Goal: Task Accomplishment & Management: Manage account settings

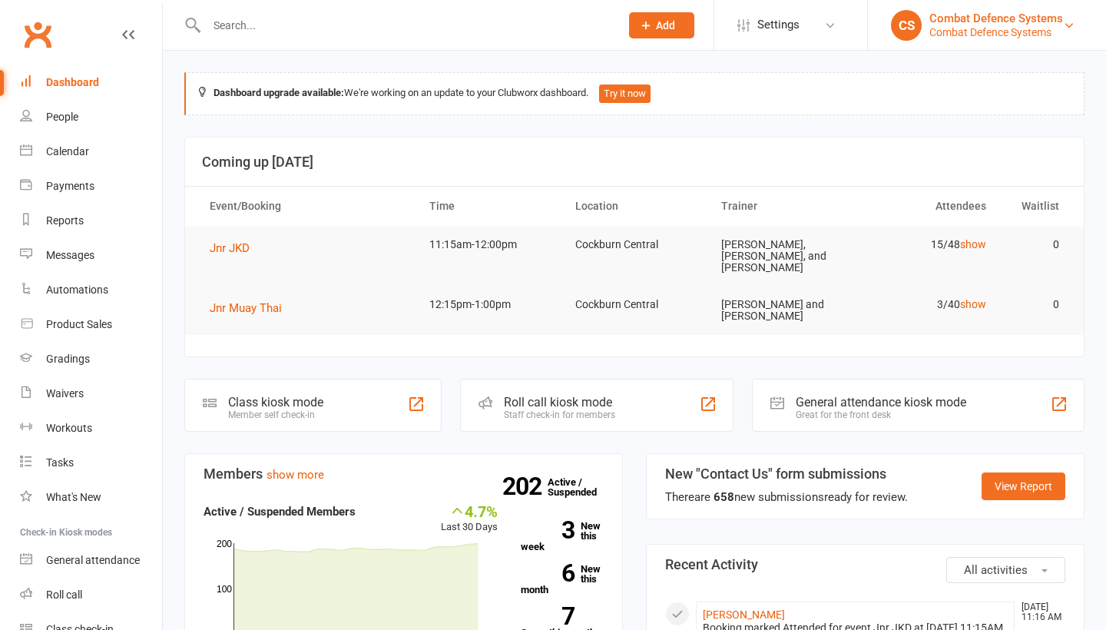
click at [952, 27] on div "Combat Defence Systems" at bounding box center [996, 32] width 134 height 14
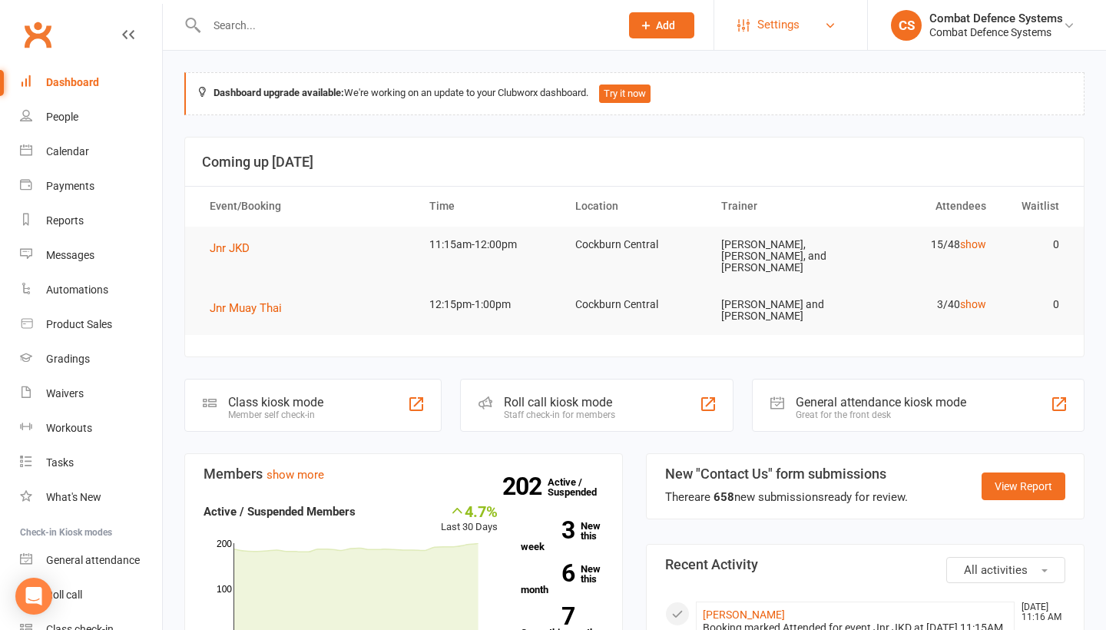
click at [808, 25] on link "Settings" at bounding box center [790, 25] width 107 height 35
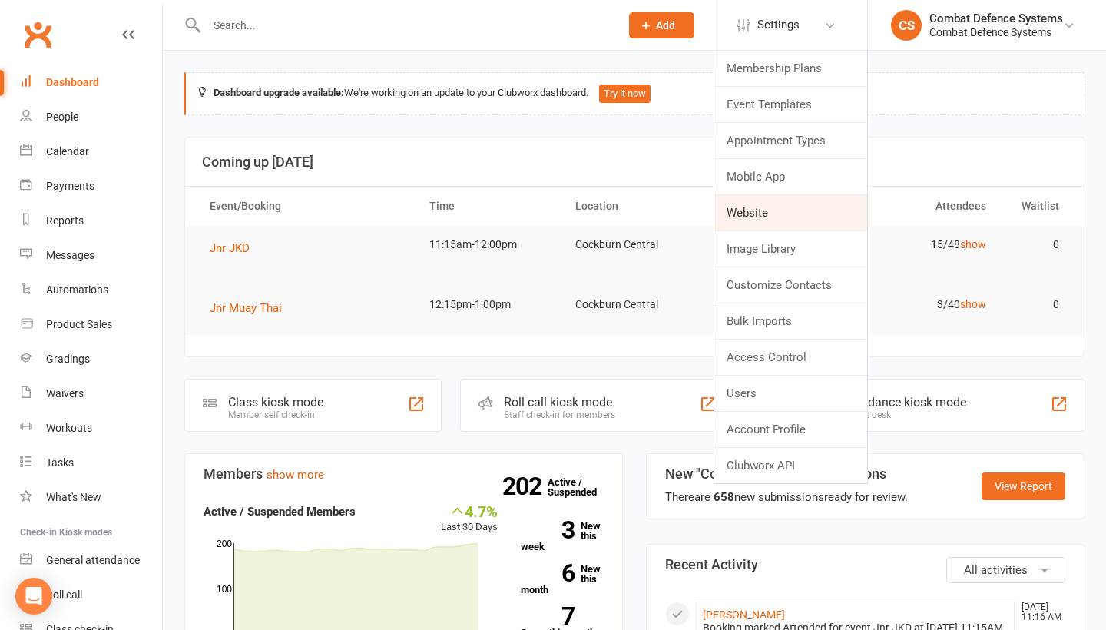
click at [783, 216] on link "Website" at bounding box center [790, 212] width 153 height 35
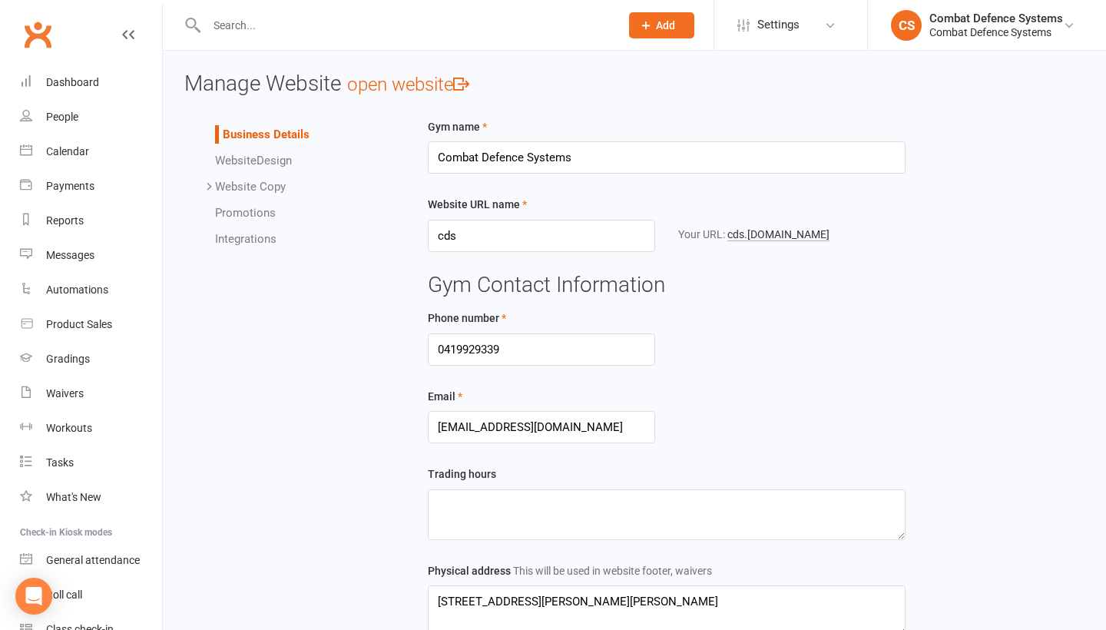
click at [257, 184] on link "Website Copy" at bounding box center [250, 187] width 71 height 14
click at [253, 180] on link "Website Copy" at bounding box center [250, 187] width 71 height 14
click at [247, 234] on link "Integrations" at bounding box center [245, 239] width 61 height 14
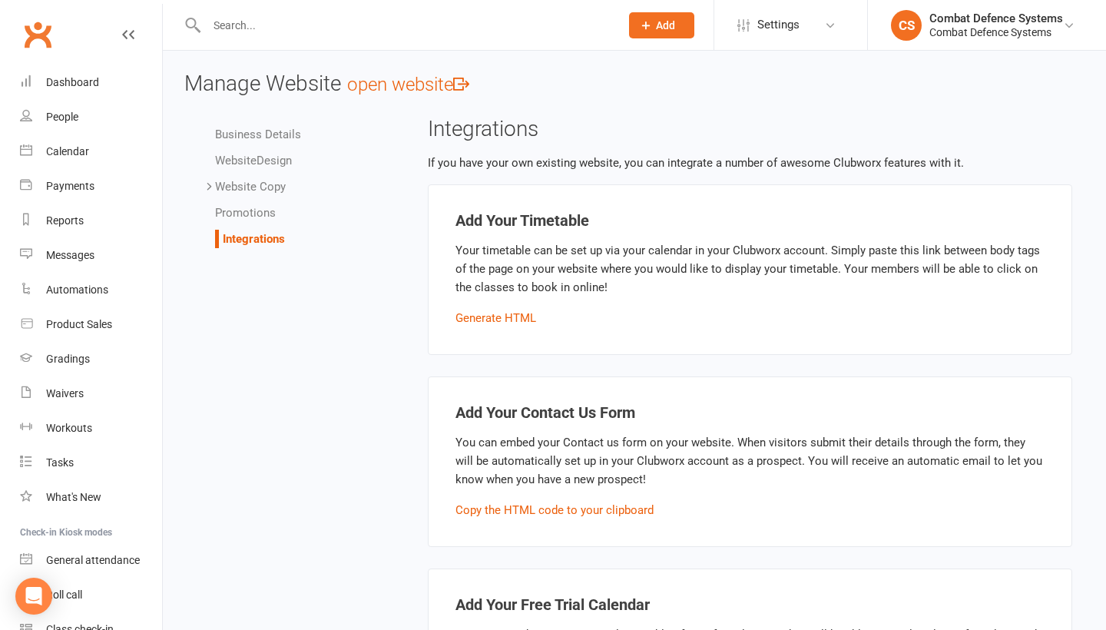
click at [247, 213] on link "Promotions" at bounding box center [245, 213] width 61 height 14
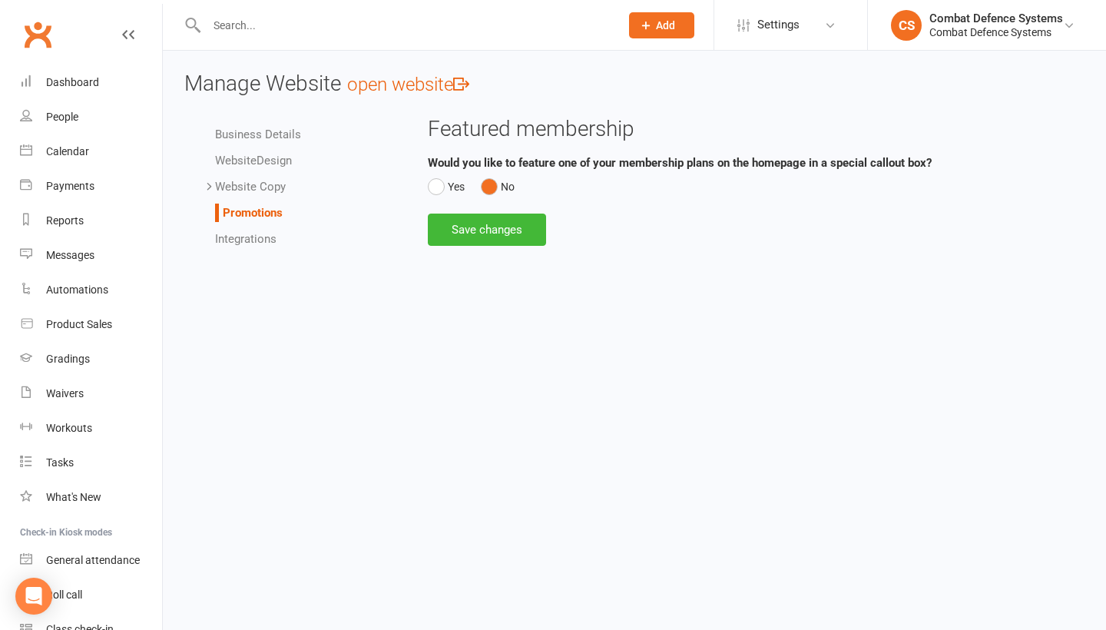
click at [277, 137] on link "Business Details" at bounding box center [258, 134] width 86 height 14
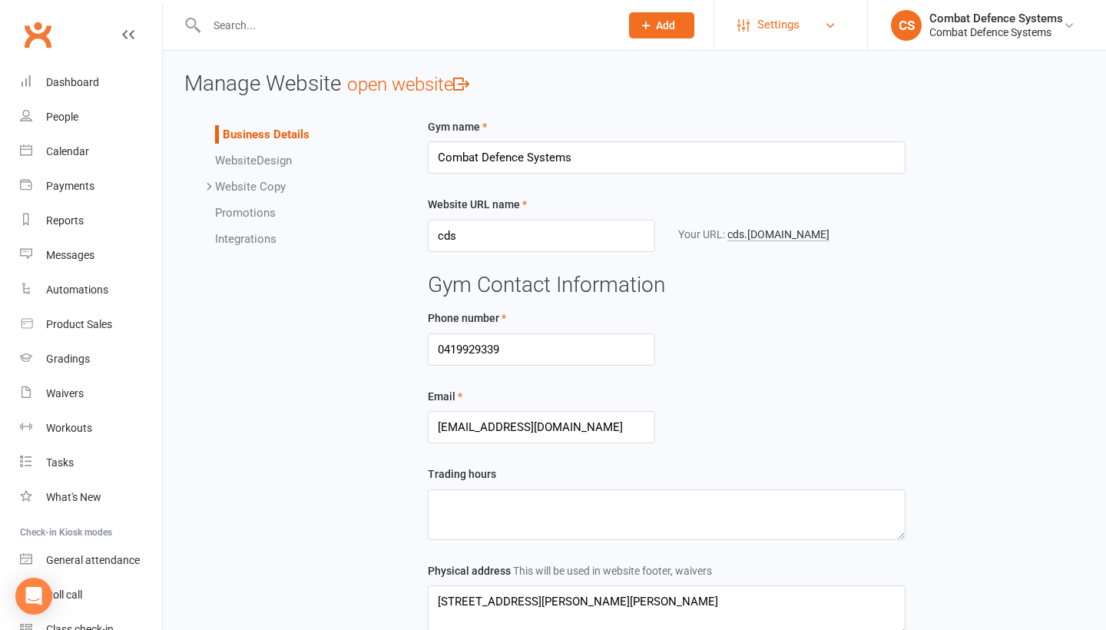
click at [813, 24] on link "Settings" at bounding box center [790, 25] width 107 height 35
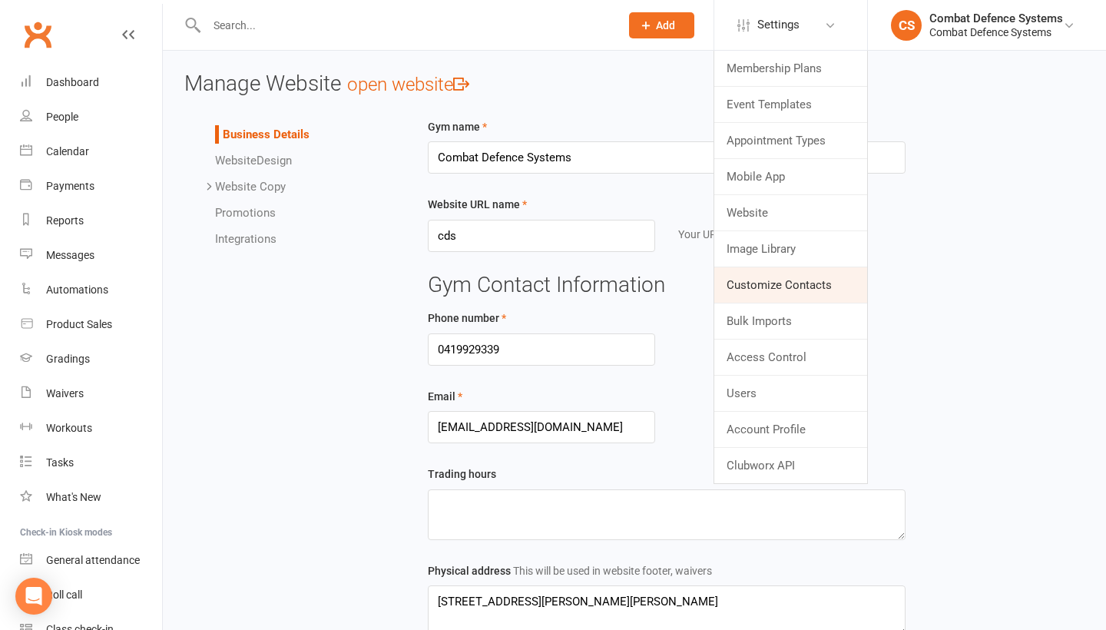
click at [785, 292] on link "Customize Contacts" at bounding box center [790, 284] width 153 height 35
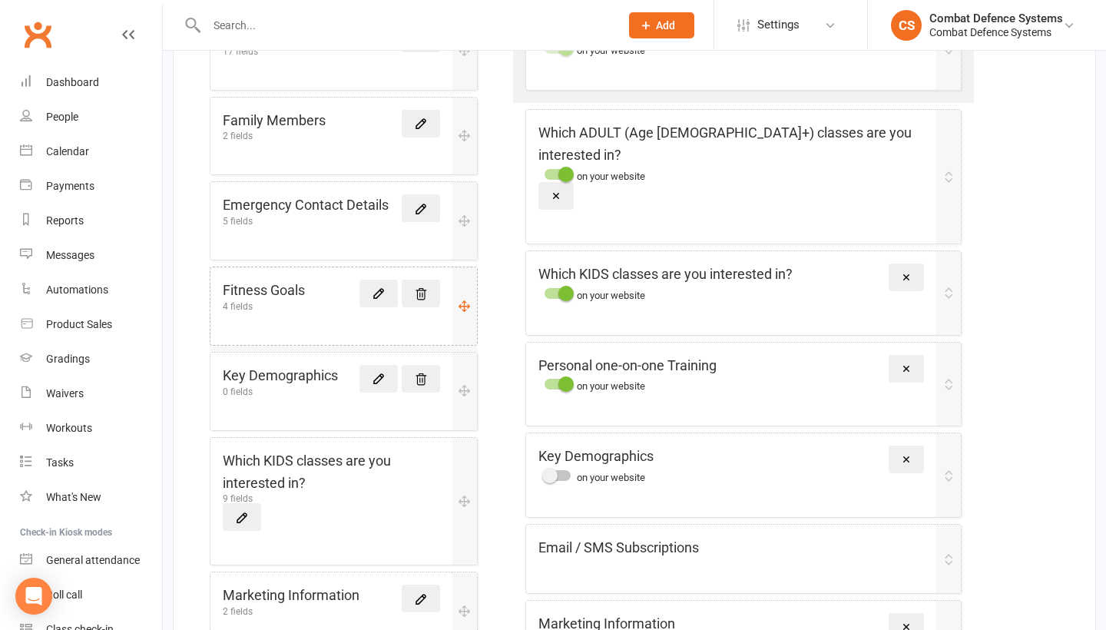
scroll to position [399, 0]
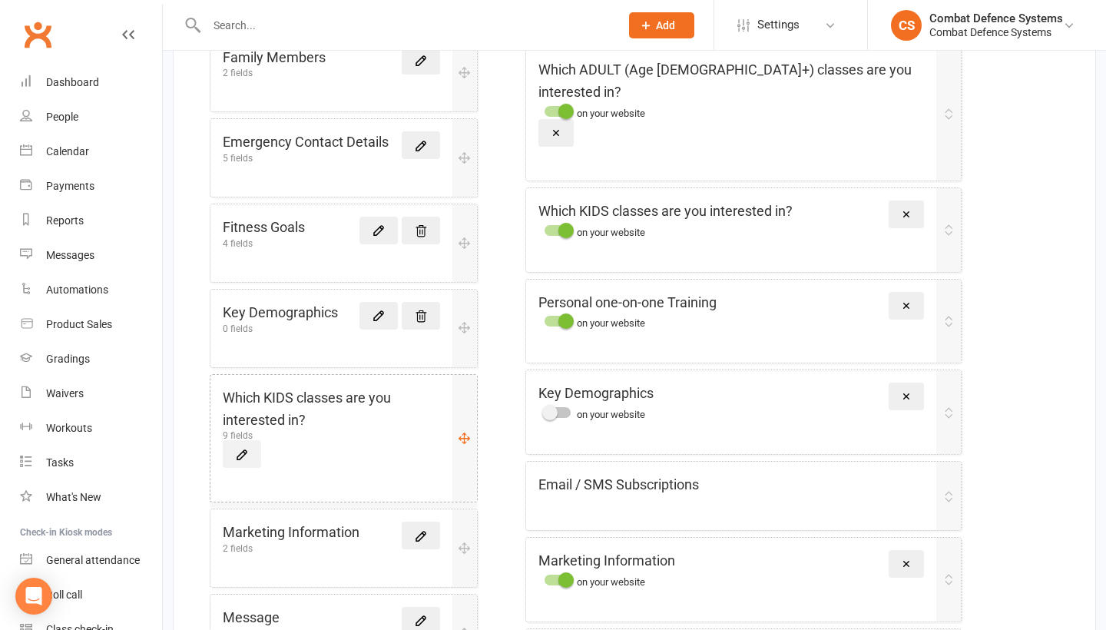
click at [236, 452] on icon at bounding box center [242, 455] width 14 height 14
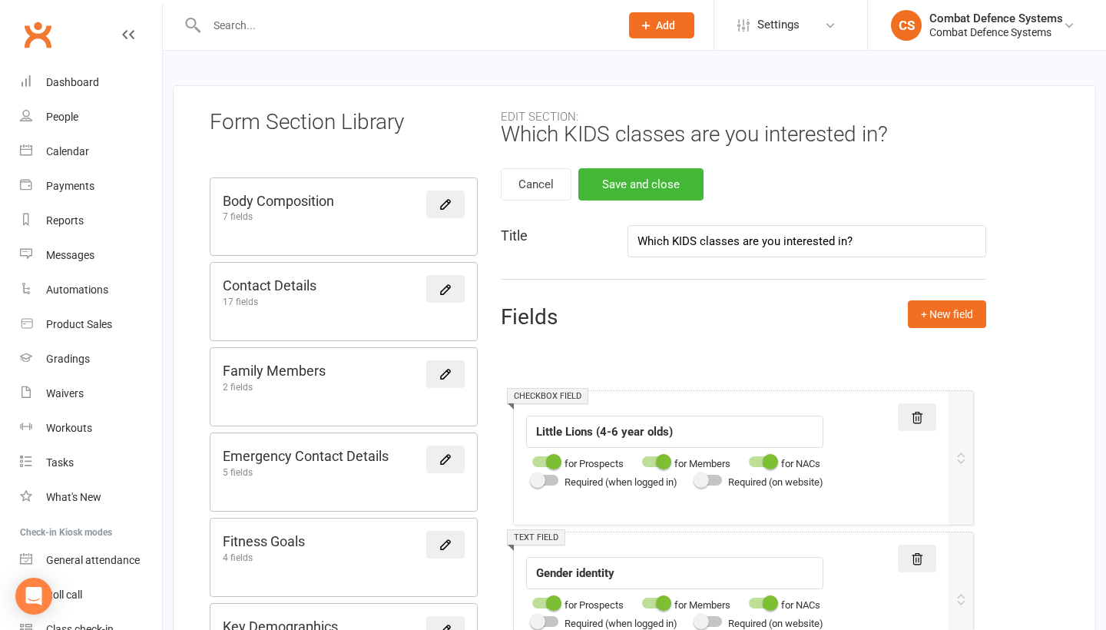
scroll to position [55, 0]
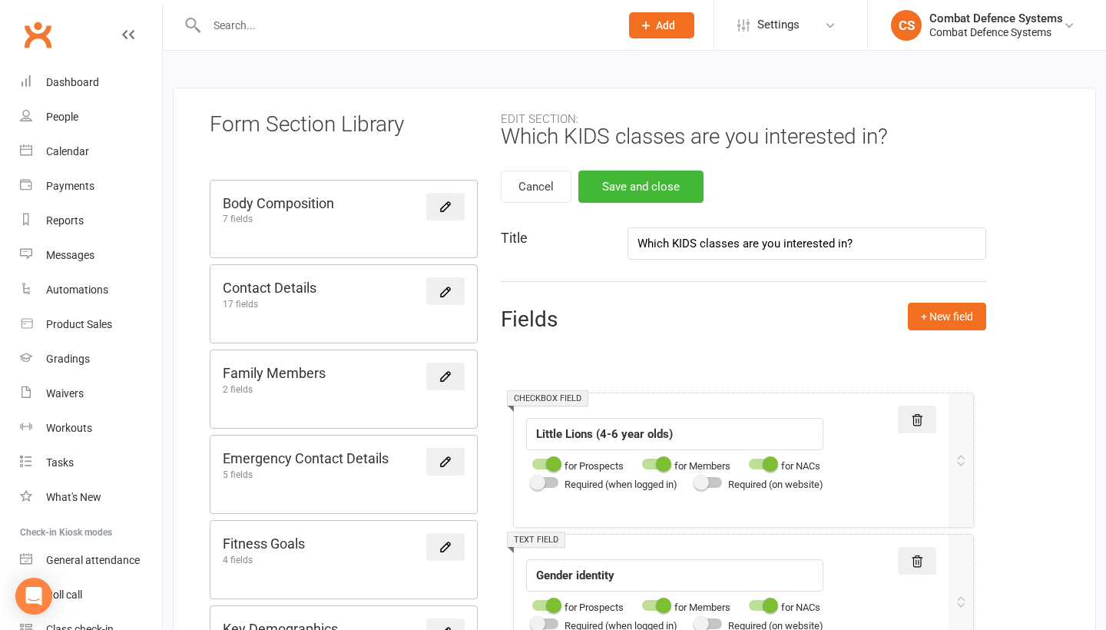
click at [700, 244] on input "Which KIDS classes are you interested in?" at bounding box center [806, 243] width 359 height 32
type input "Which KIDS / TEENS classes are you interested in?"
click at [958, 183] on div "Edit section: Which KIDS / TEENS classes are you interested in? Cancel Save and…" at bounding box center [744, 158] width 486 height 90
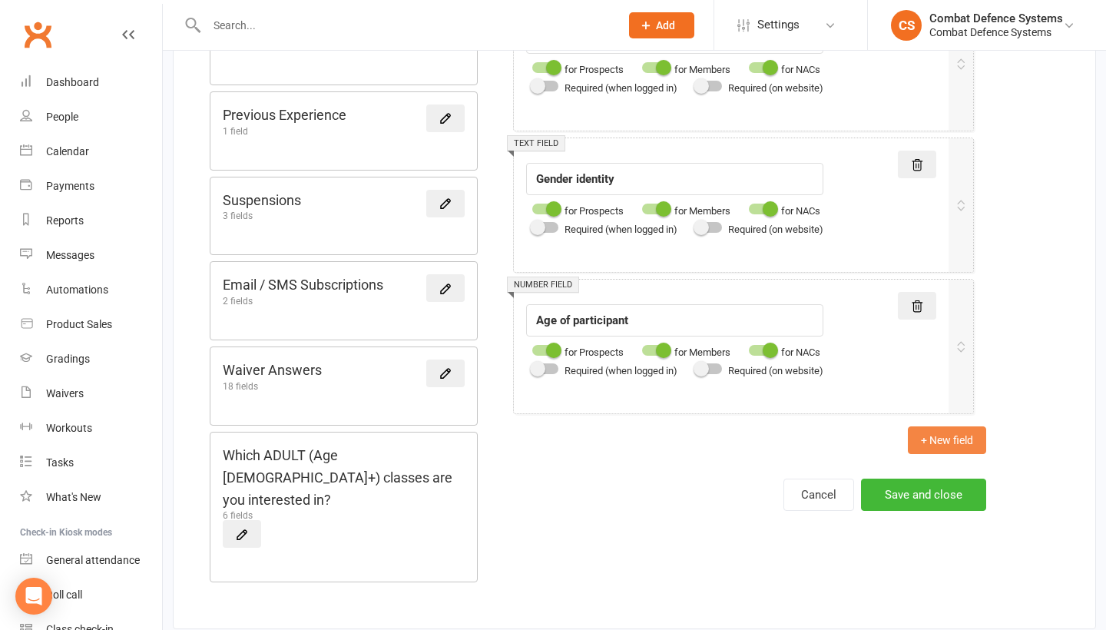
scroll to position [1298, 0]
click at [884, 492] on button "Save and close" at bounding box center [923, 495] width 125 height 32
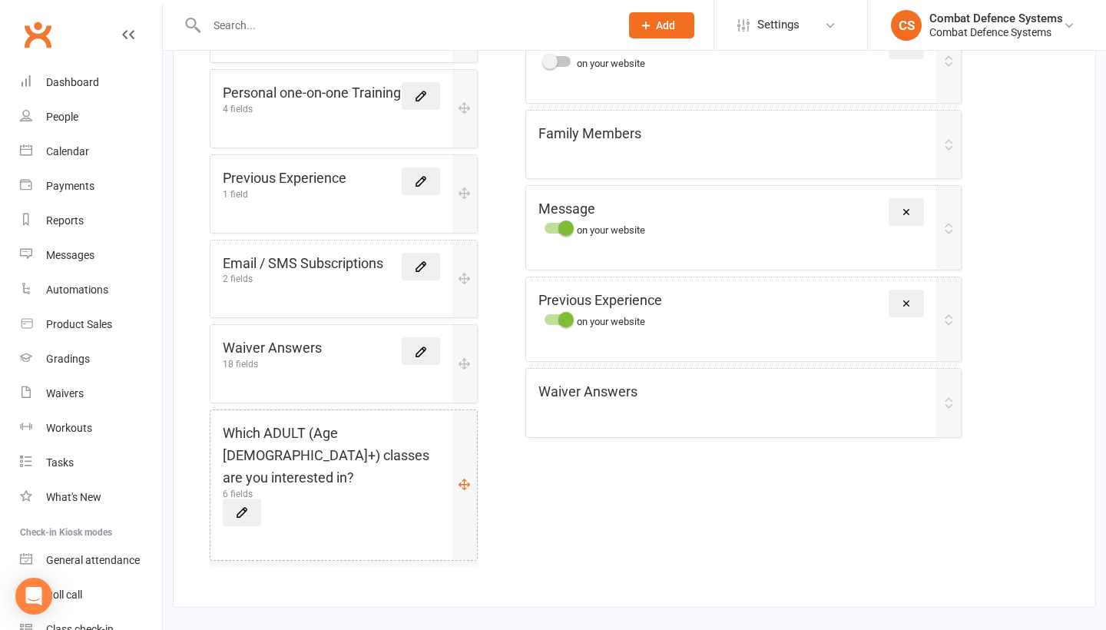
scroll to position [1015, 0]
click at [243, 505] on icon at bounding box center [242, 512] width 14 height 14
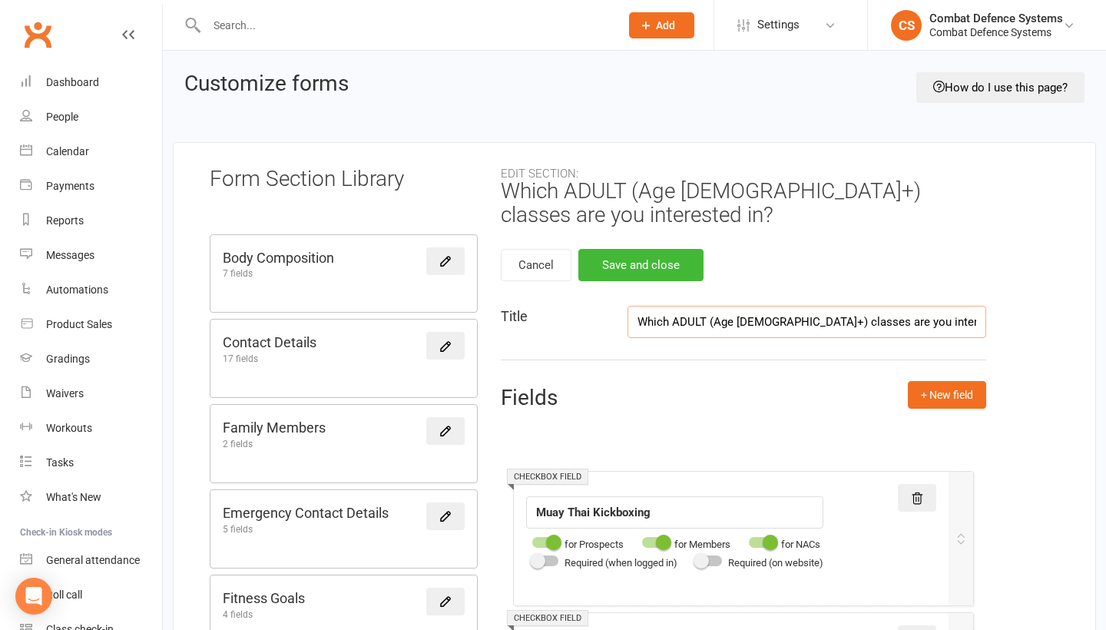
scroll to position [58, 0]
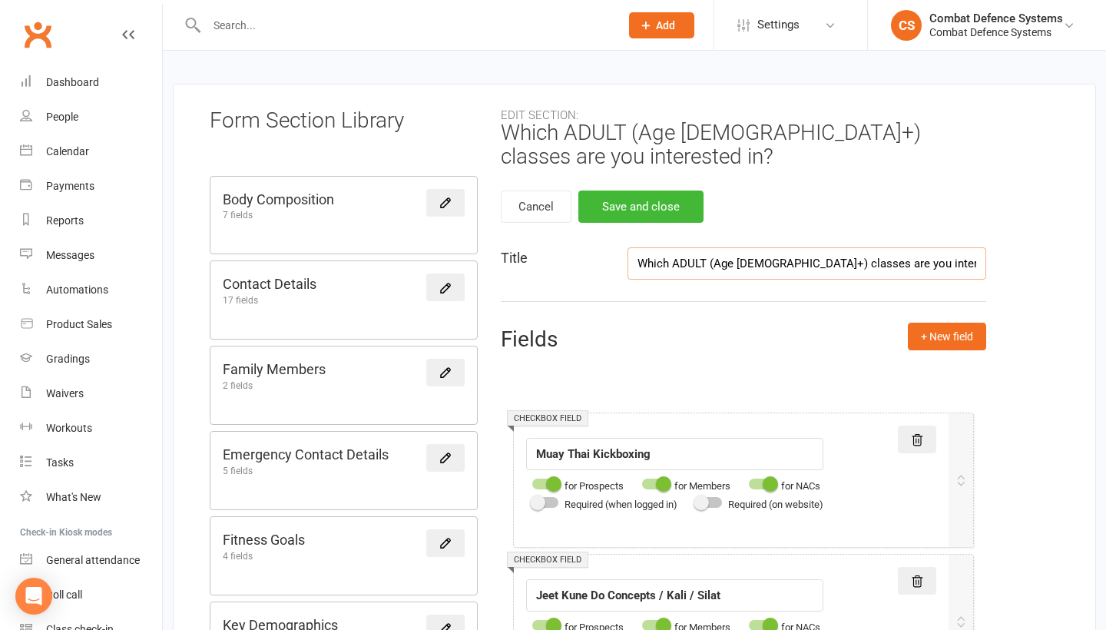
click at [758, 259] on input "Which ADULT (Age 14+) classes are you interested in?" at bounding box center [806, 263] width 359 height 32
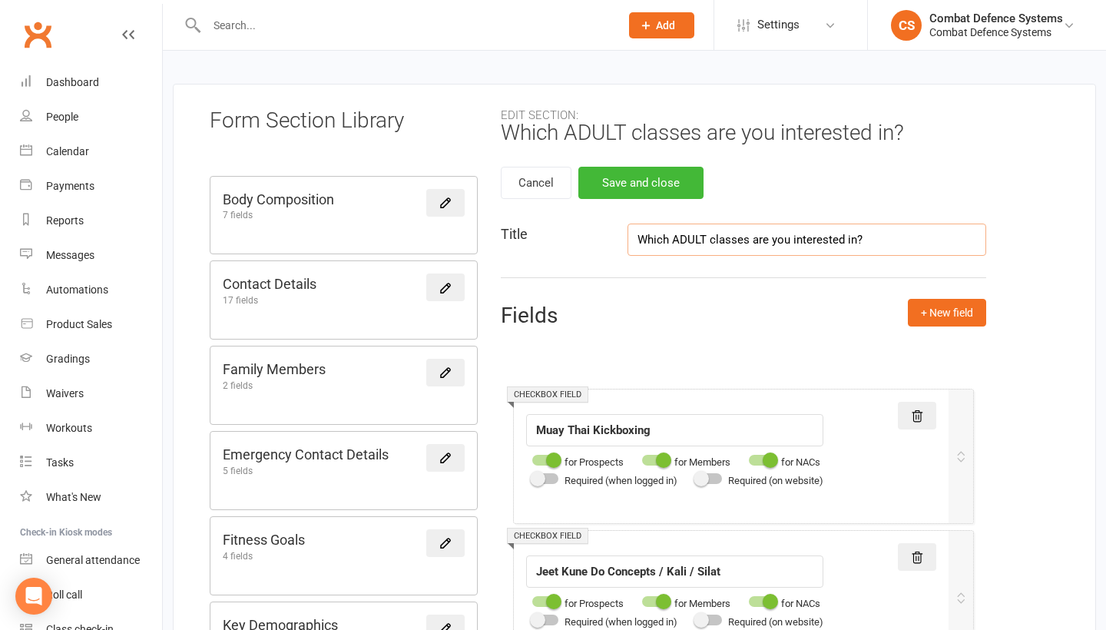
click at [883, 234] on input "Which ADULT classes are you interested in?" at bounding box center [806, 239] width 359 height 32
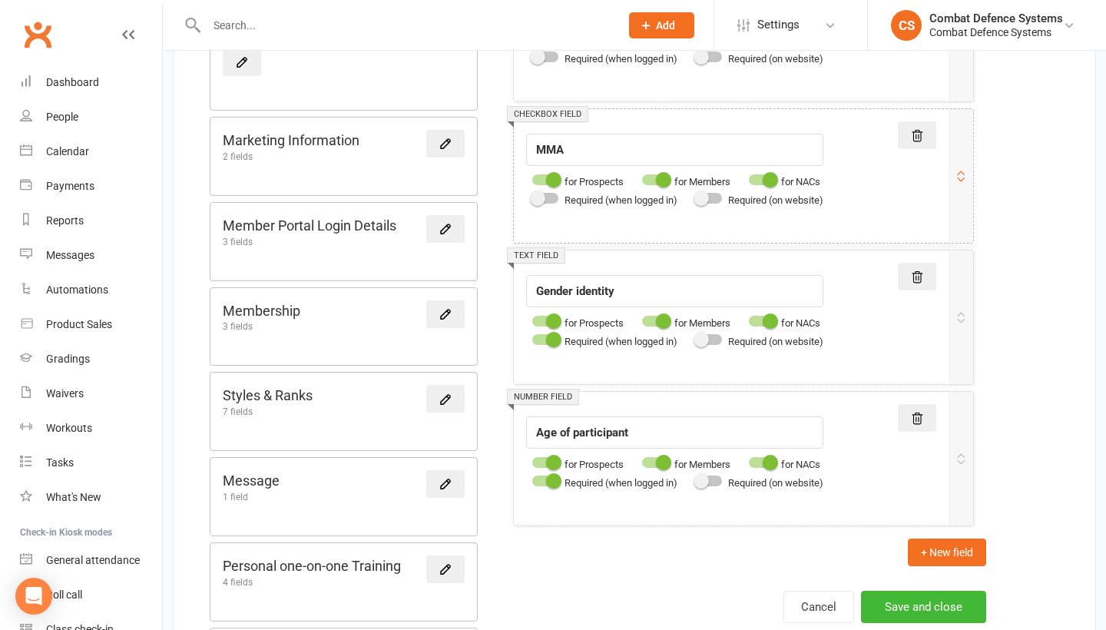
scroll to position [763, 0]
type input "Which ADULT classes are you interested in?"
click at [900, 607] on button "Save and close" at bounding box center [923, 606] width 125 height 32
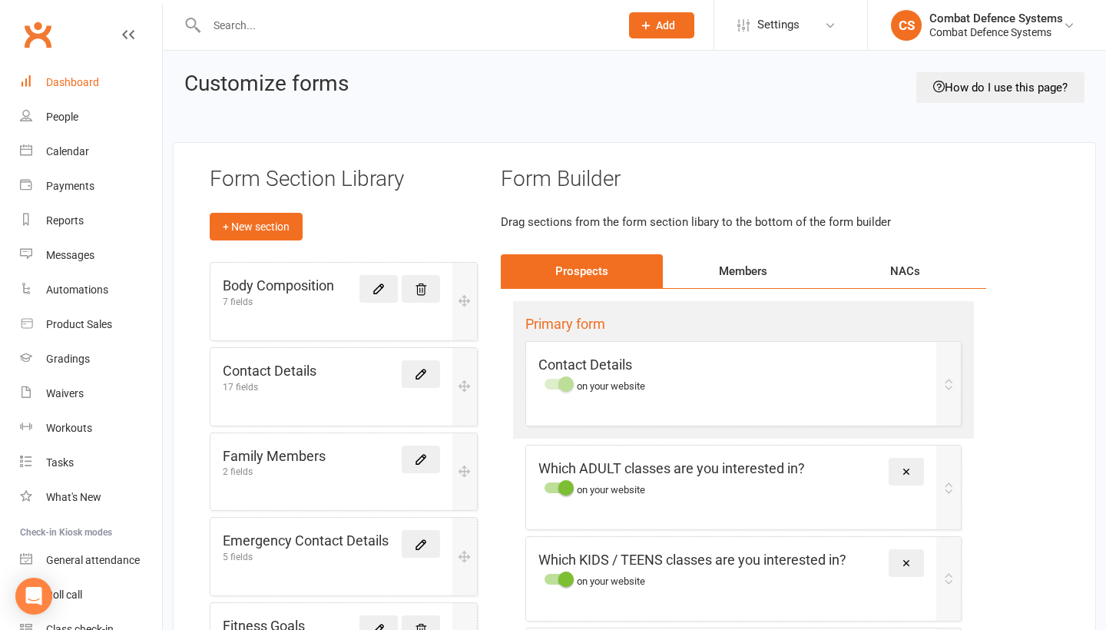
click at [76, 81] on div "Dashboard" at bounding box center [72, 82] width 53 height 12
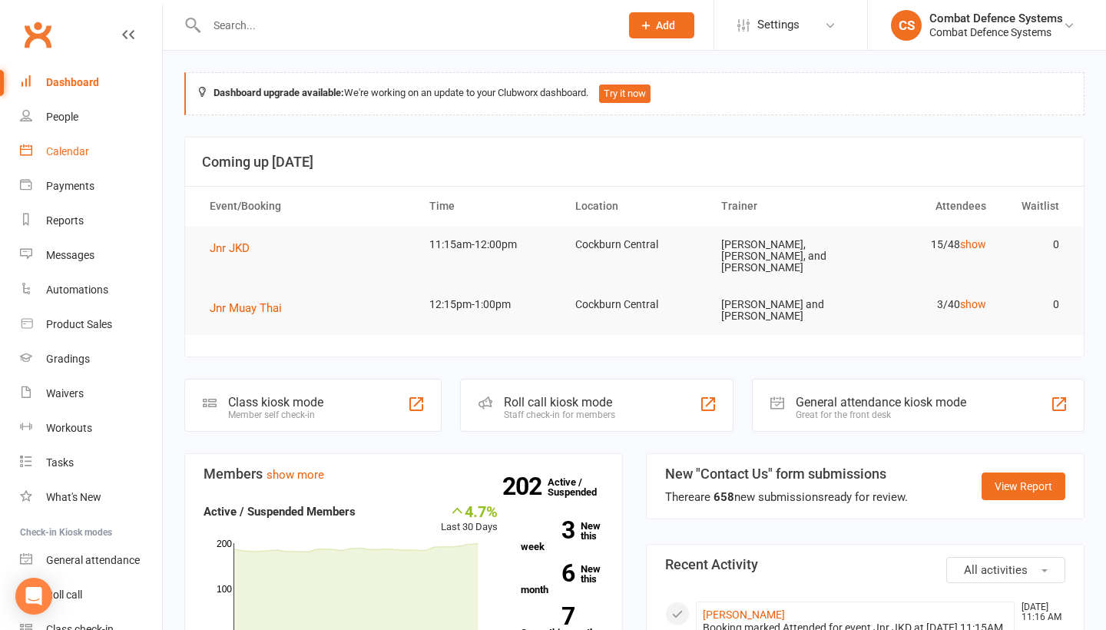
click at [58, 157] on link "Calendar" at bounding box center [91, 151] width 142 height 35
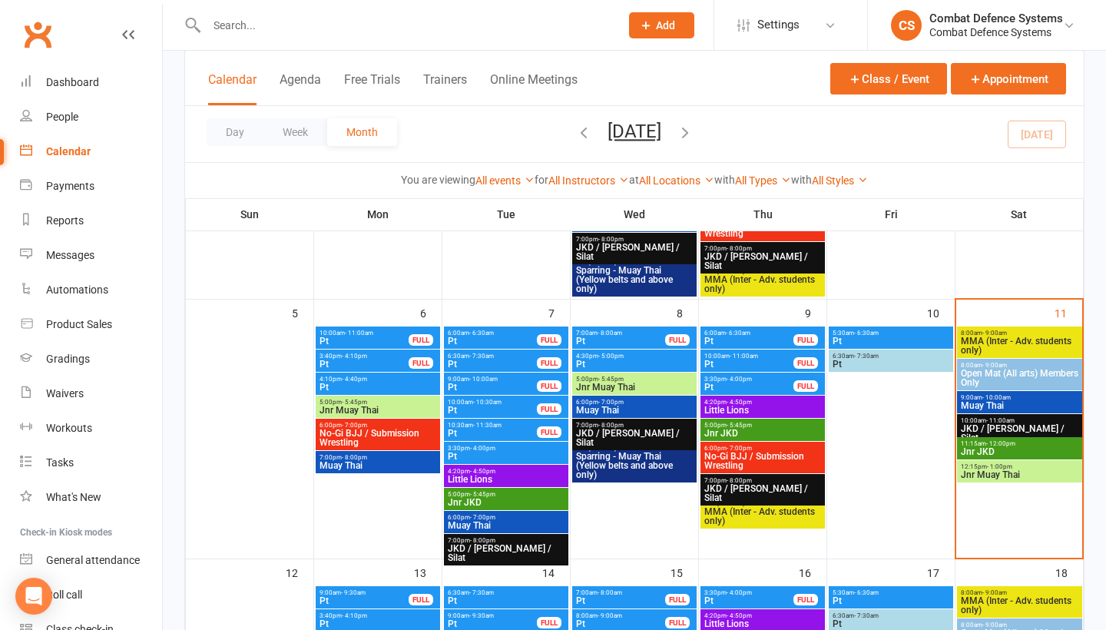
scroll to position [451, 0]
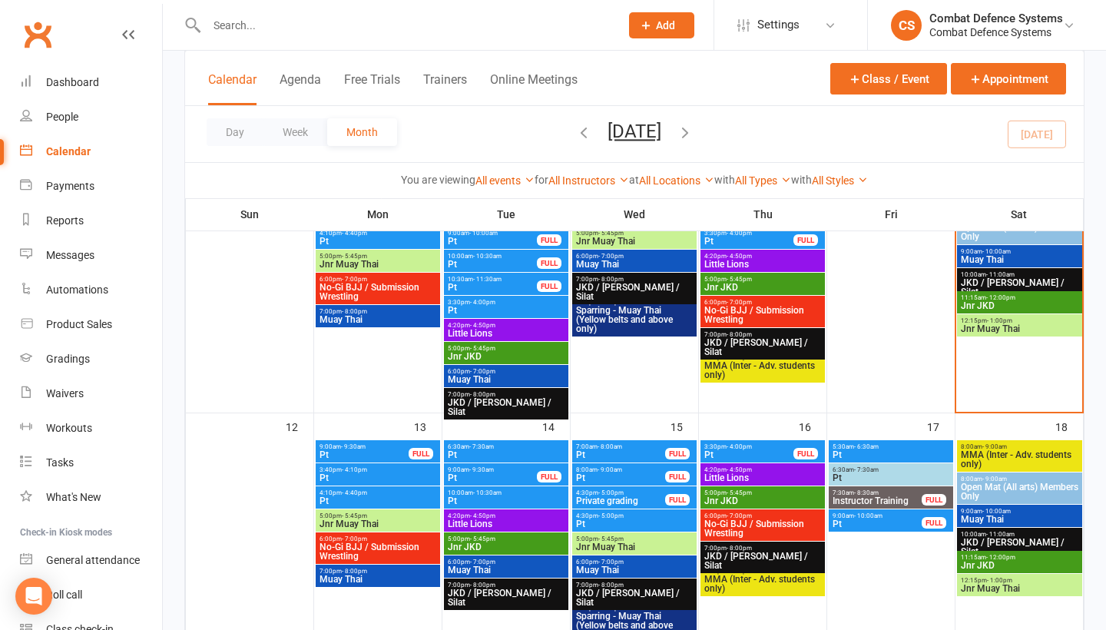
click at [1005, 301] on span "Jnr JKD" at bounding box center [1019, 305] width 119 height 9
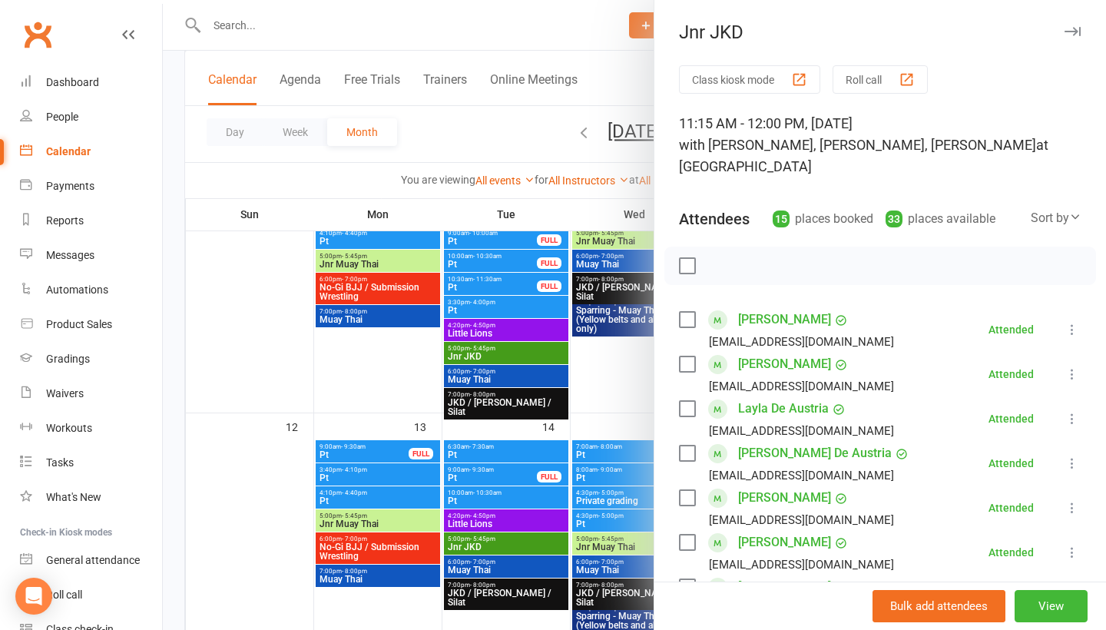
scroll to position [0, 0]
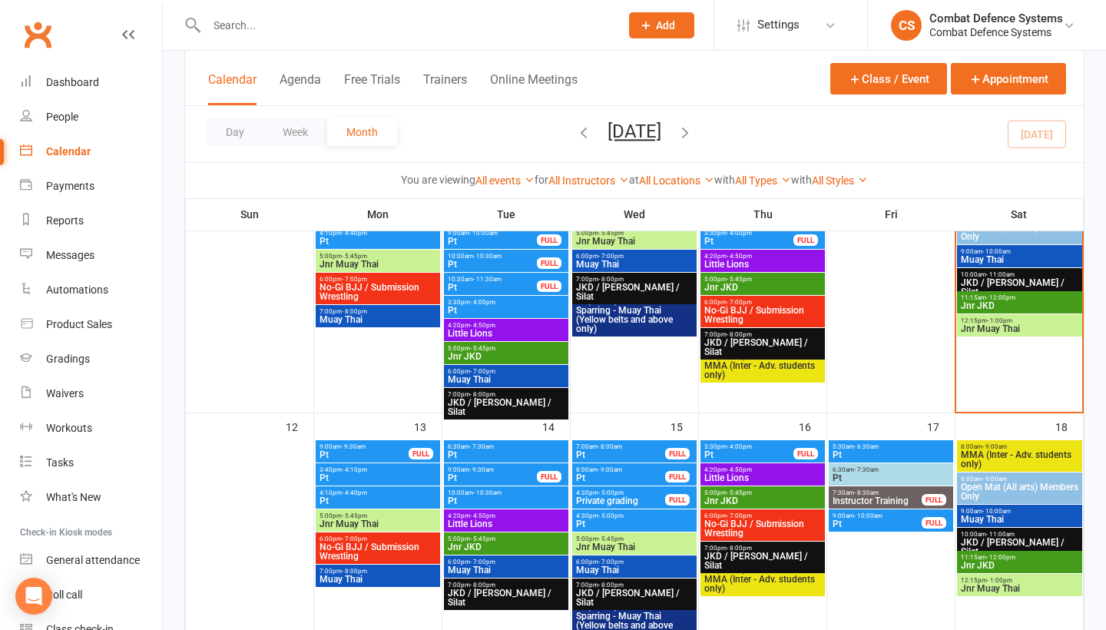
click at [998, 301] on span "Jnr JKD" at bounding box center [1019, 305] width 119 height 9
